Goal: Task Accomplishment & Management: Manage account settings

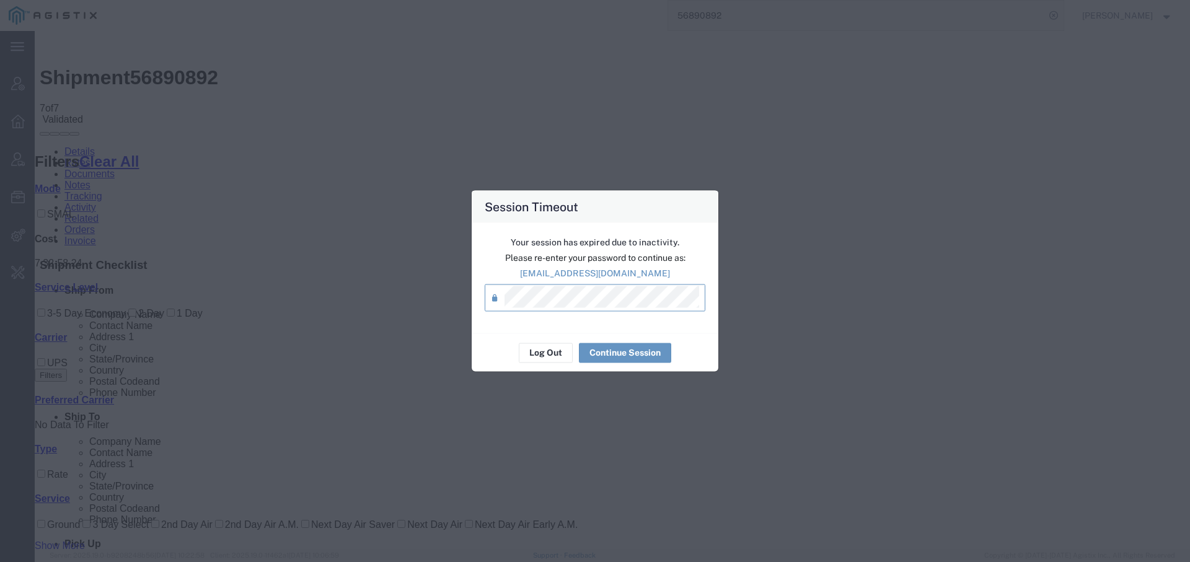
click at [488, 330] on div "Your session has expired due to inactivity. Please re-enter your password to co…" at bounding box center [595, 277] width 247 height 110
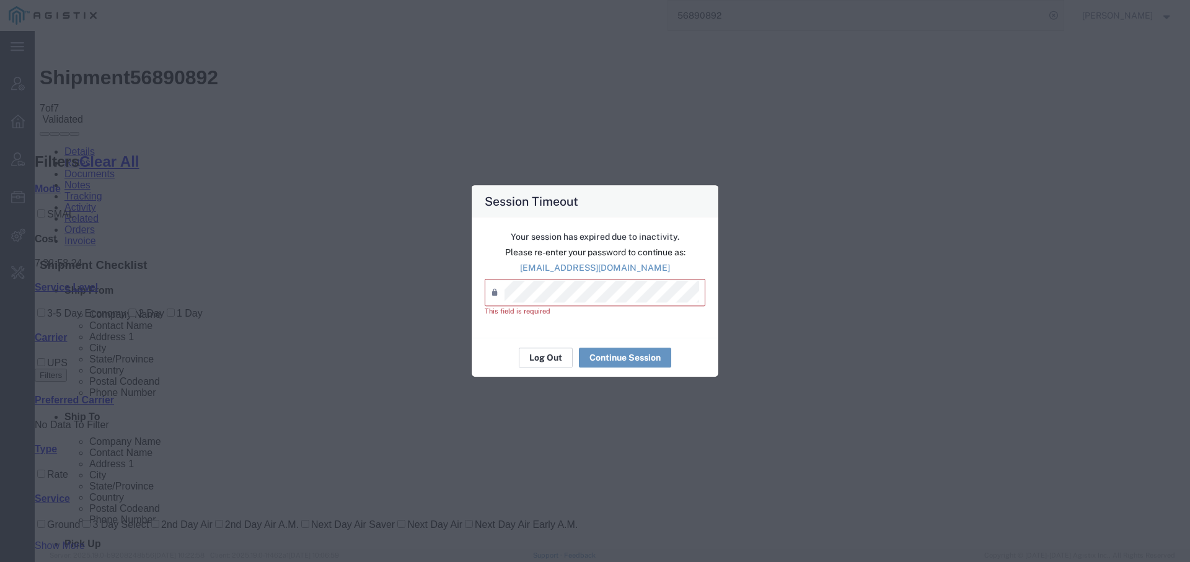
click at [535, 361] on button "Log Out" at bounding box center [546, 358] width 54 height 20
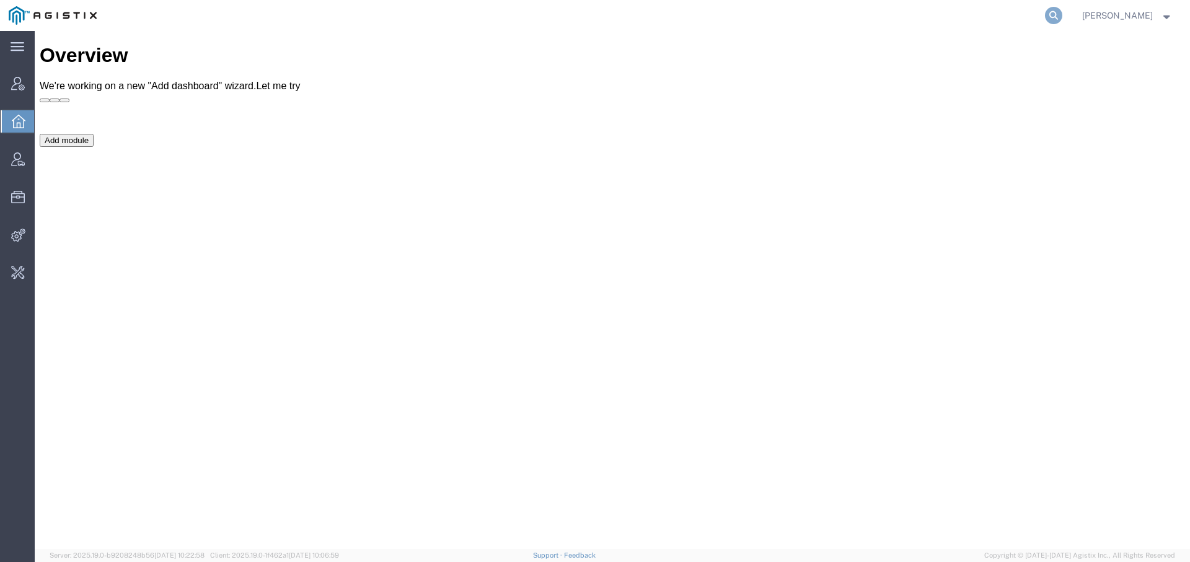
click at [1050, 16] on icon at bounding box center [1053, 15] width 17 height 17
type input "[EMAIL_ADDRESS][DOMAIN_NAME]"
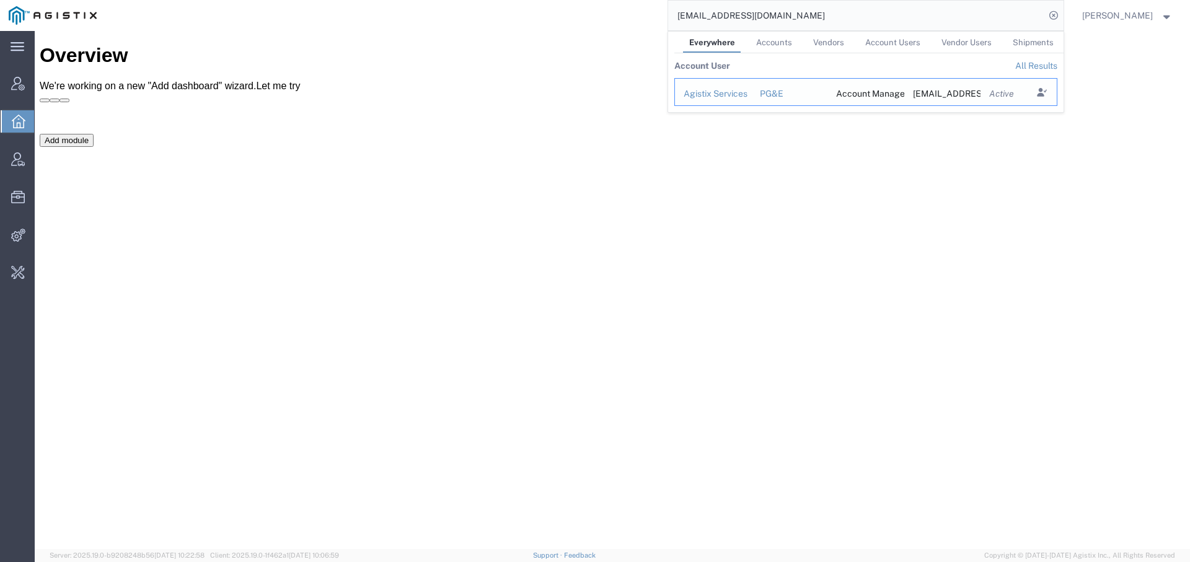
click at [699, 83] on td "Agistix Services" at bounding box center [712, 92] width 77 height 28
click at [714, 95] on div "Agistix Services" at bounding box center [713, 93] width 59 height 13
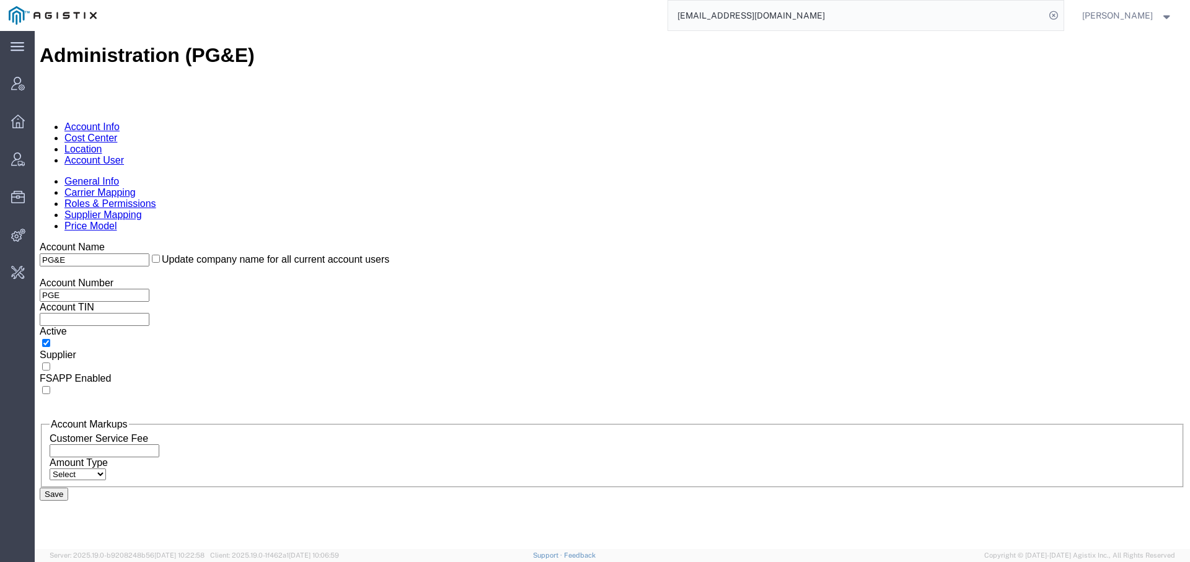
click at [124, 155] on link "Account User" at bounding box center [93, 160] width 59 height 11
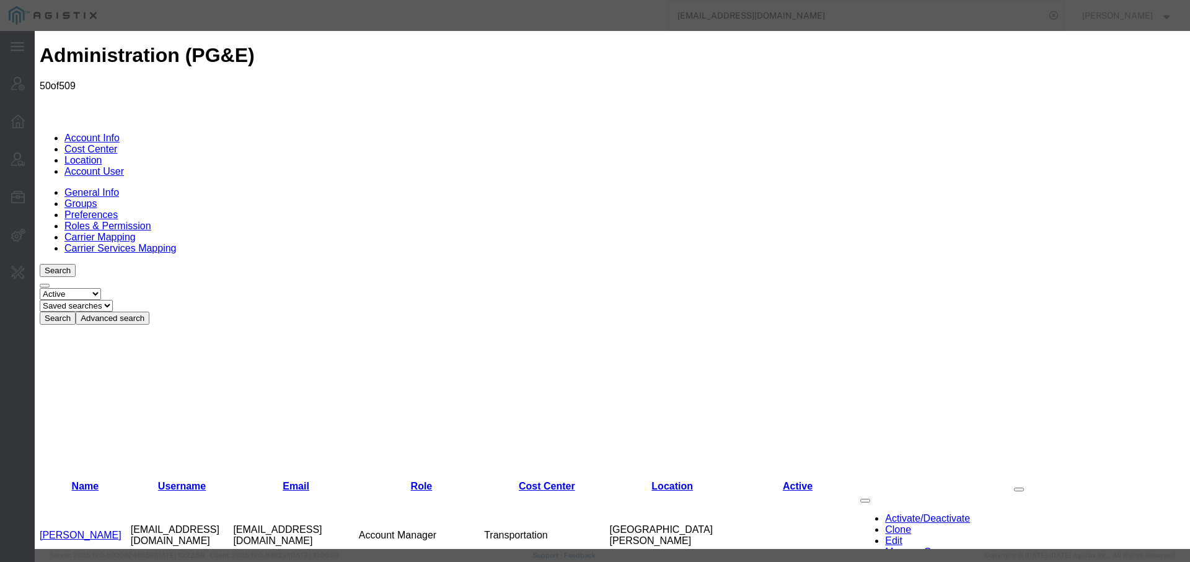
select select "COSTCENTER"
